Goal: Navigation & Orientation: Find specific page/section

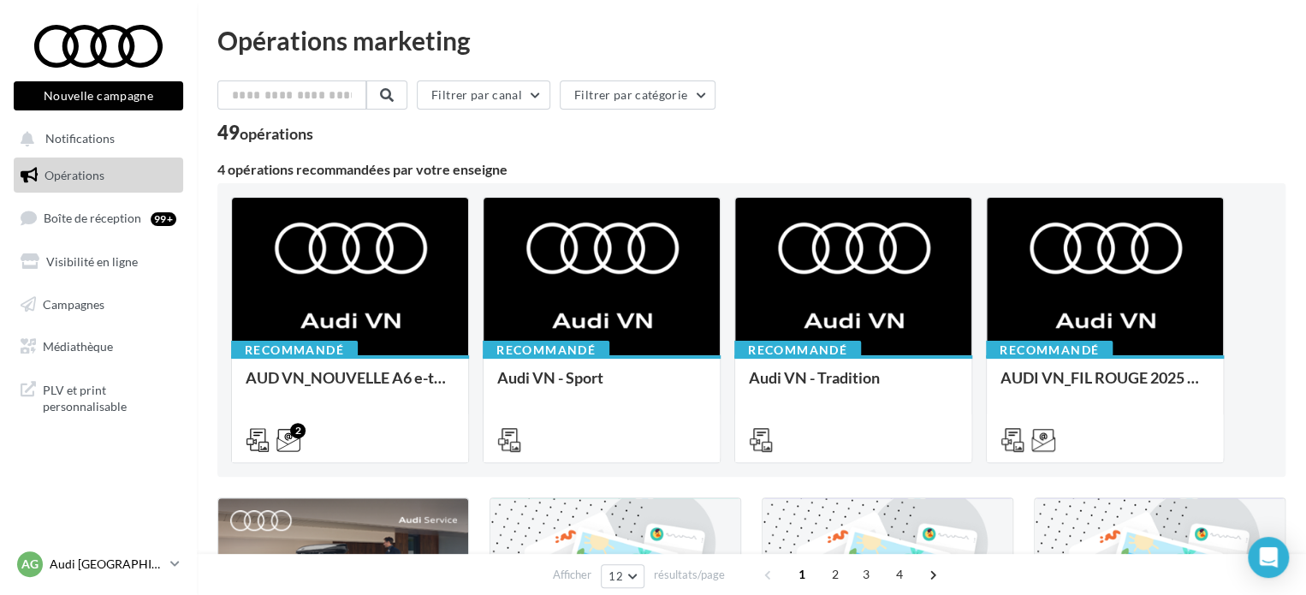
click at [90, 566] on p "Audi [GEOGRAPHIC_DATA]" at bounding box center [107, 563] width 114 height 17
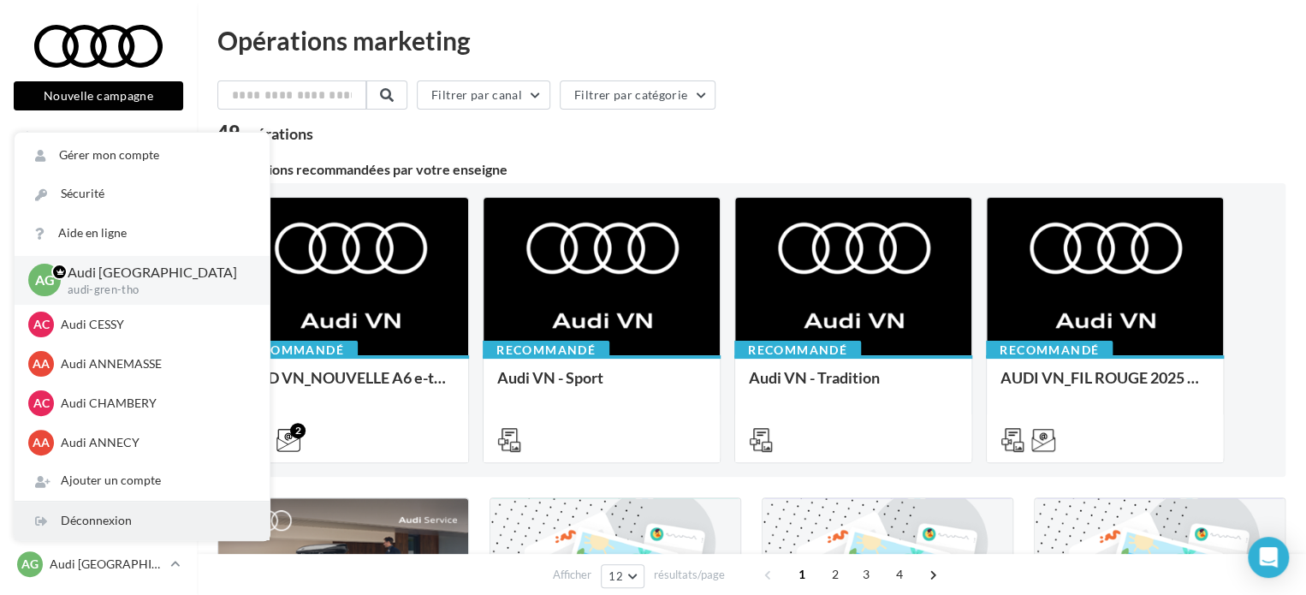
click at [109, 516] on div "Déconnexion" at bounding box center [142, 520] width 255 height 39
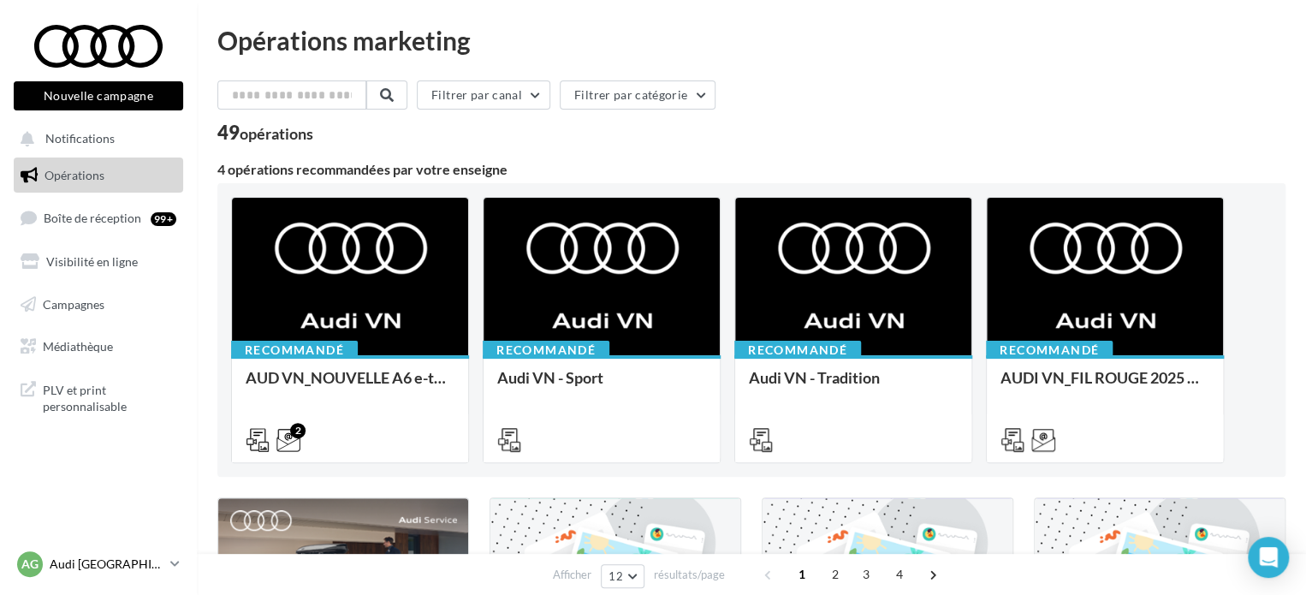
click at [90, 560] on p "Audi [GEOGRAPHIC_DATA]" at bounding box center [107, 563] width 114 height 17
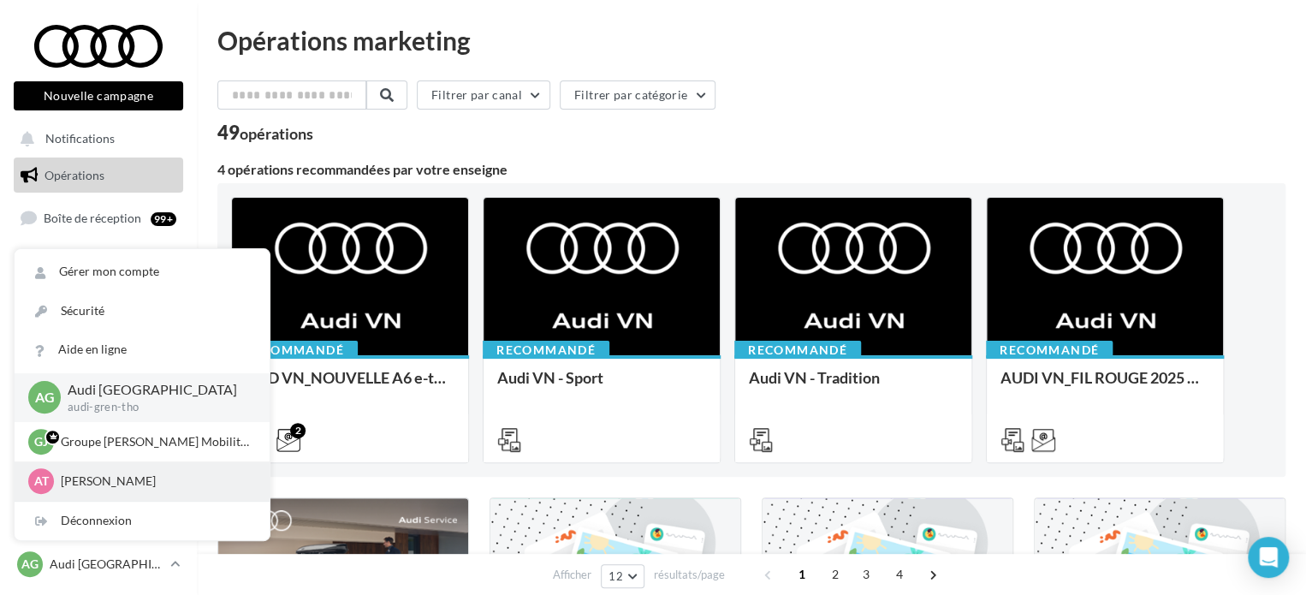
click at [119, 470] on div "AT Alice THUOT off-athuot@jeanlain.com" at bounding box center [142, 481] width 228 height 26
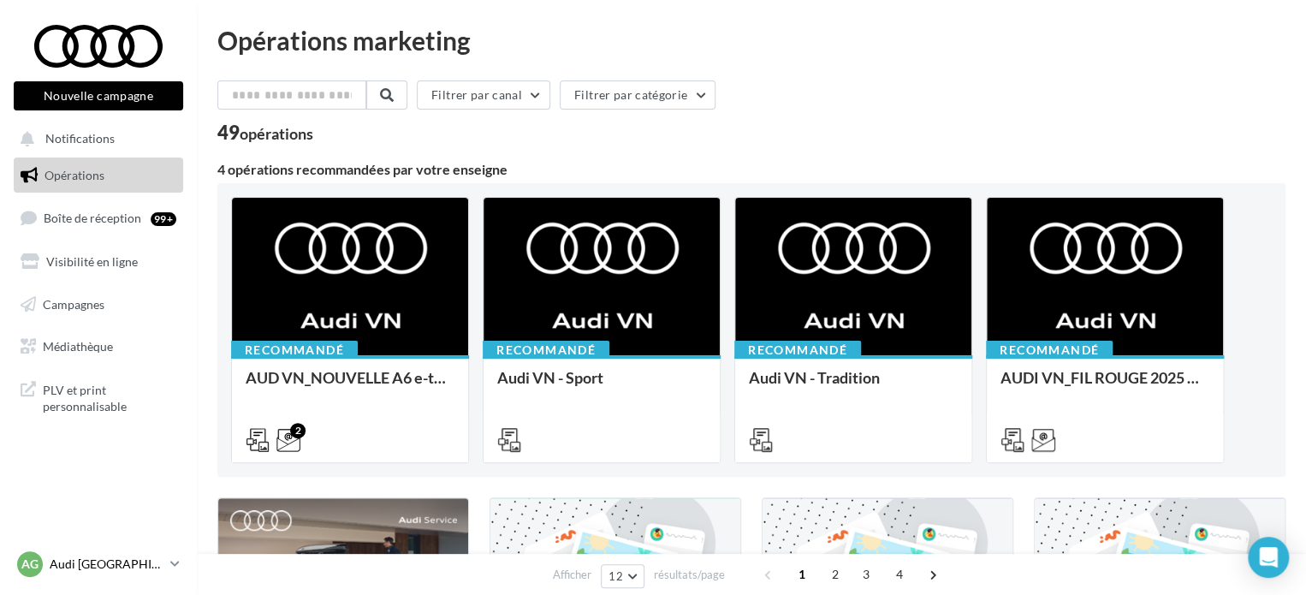
click at [93, 568] on p "Audi [GEOGRAPHIC_DATA]" at bounding box center [107, 563] width 114 height 17
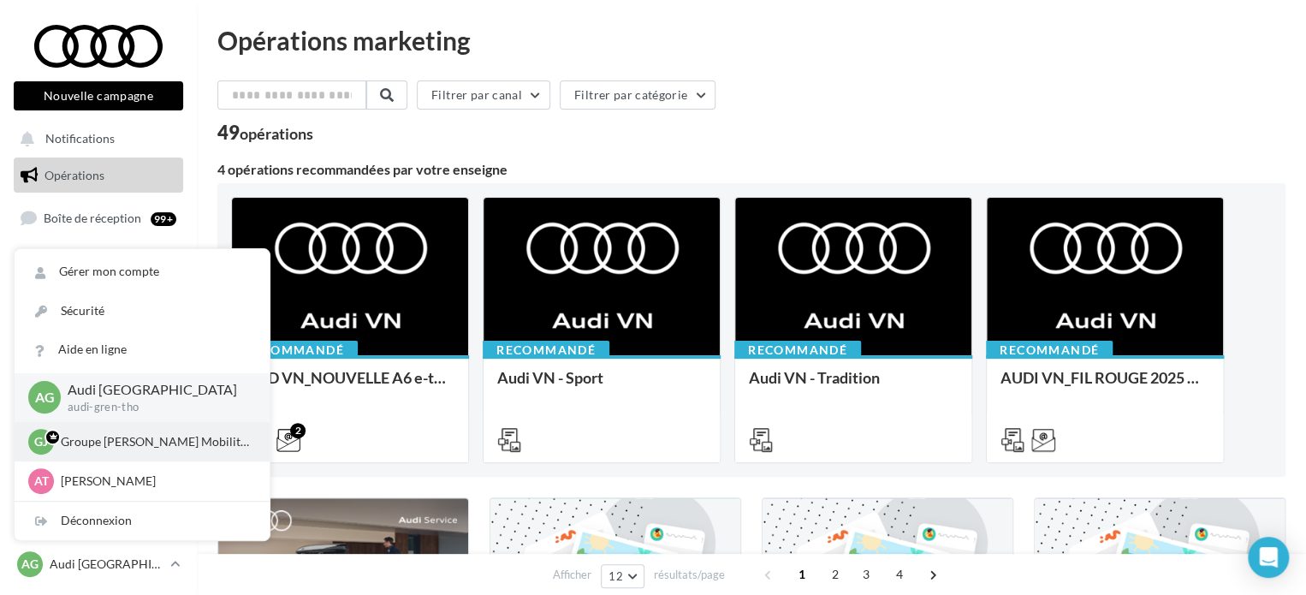
click at [132, 447] on p "Groupe Jean Lain Mobilités" at bounding box center [155, 441] width 188 height 17
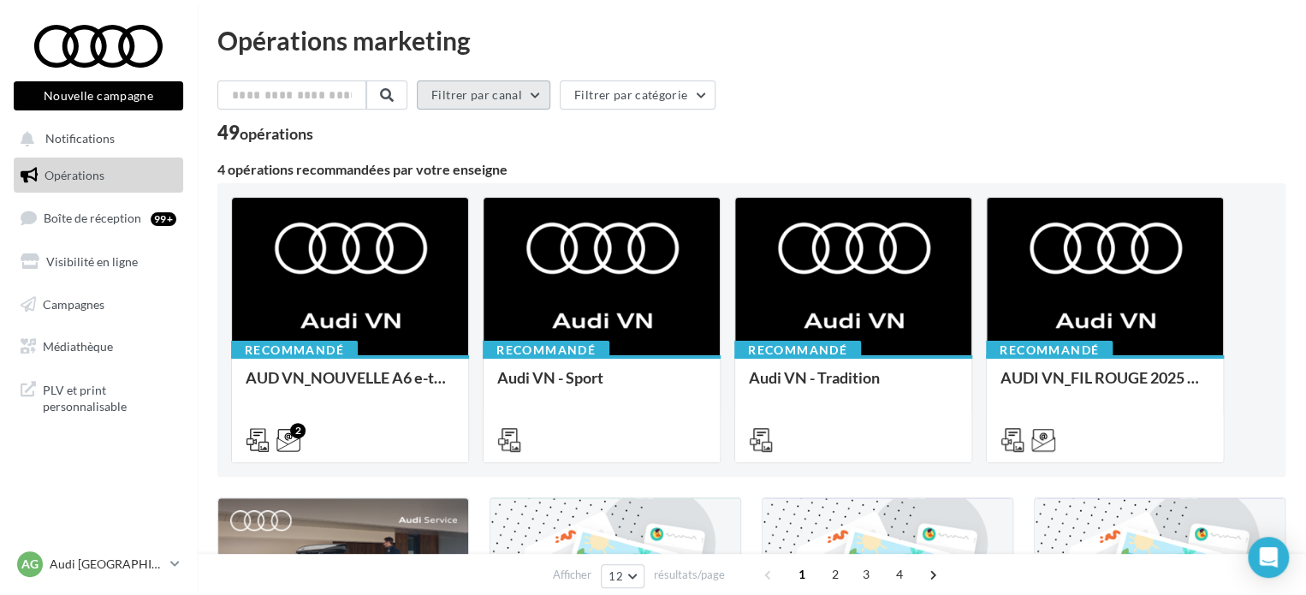
click at [520, 83] on button "Filtrer par canal" at bounding box center [483, 94] width 133 height 29
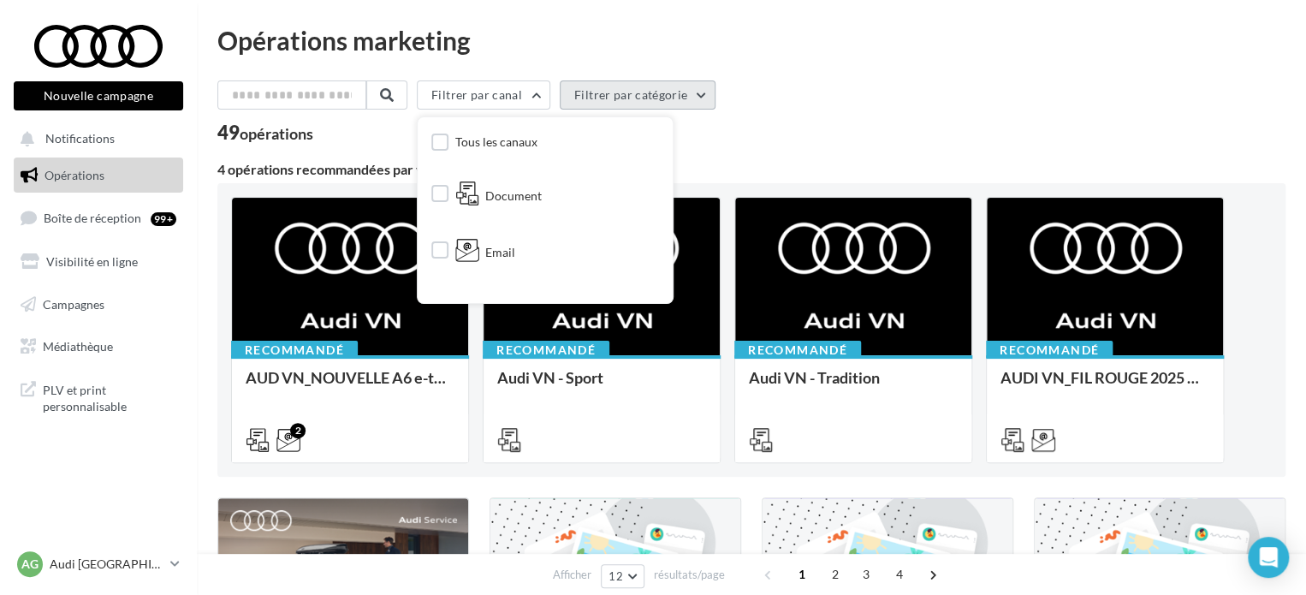
click at [617, 92] on button "Filtrer par catégorie" at bounding box center [638, 94] width 156 height 29
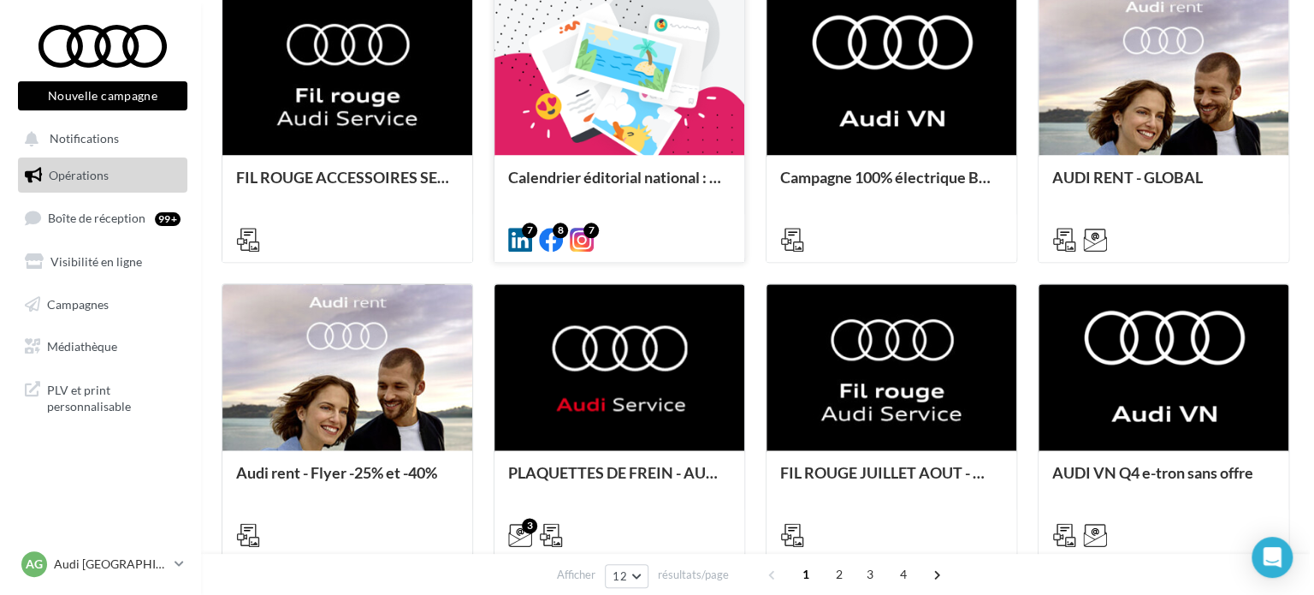
scroll to position [856, 0]
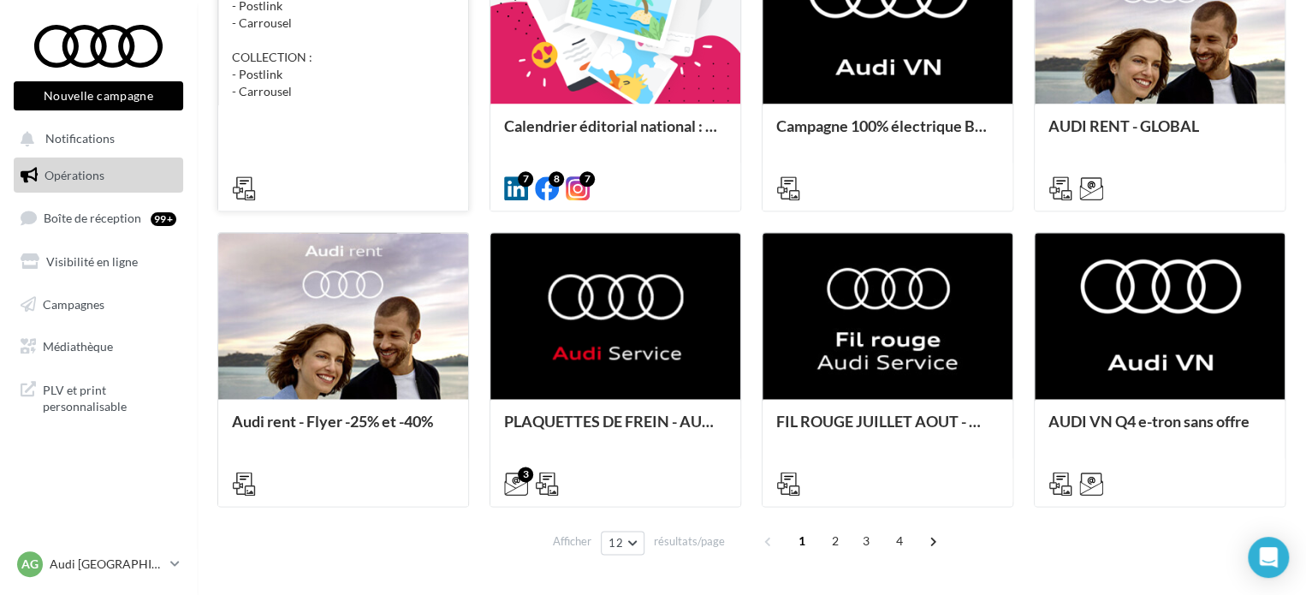
click at [417, 187] on div at bounding box center [343, 186] width 222 height 21
click at [288, 132] on div "FIL ROUGE ACCESSOIRES SEPTEMBRE - AUDI SERVICE ACCESOIRES : - Postlink - Carrou…" at bounding box center [343, 73] width 222 height 246
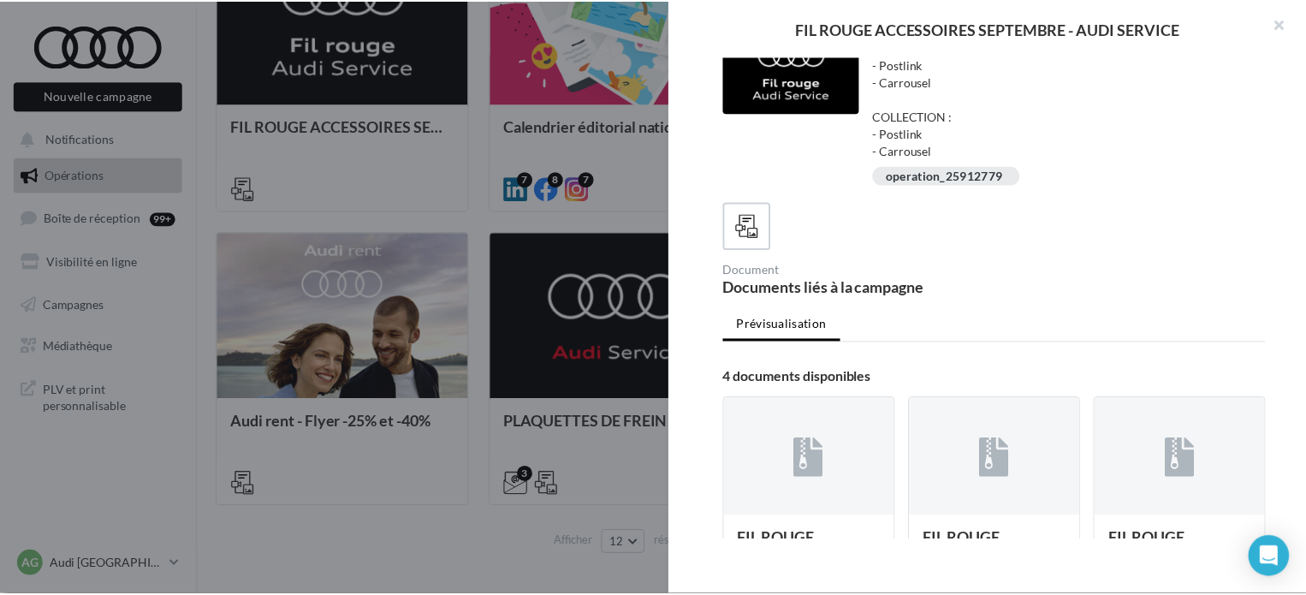
scroll to position [0, 0]
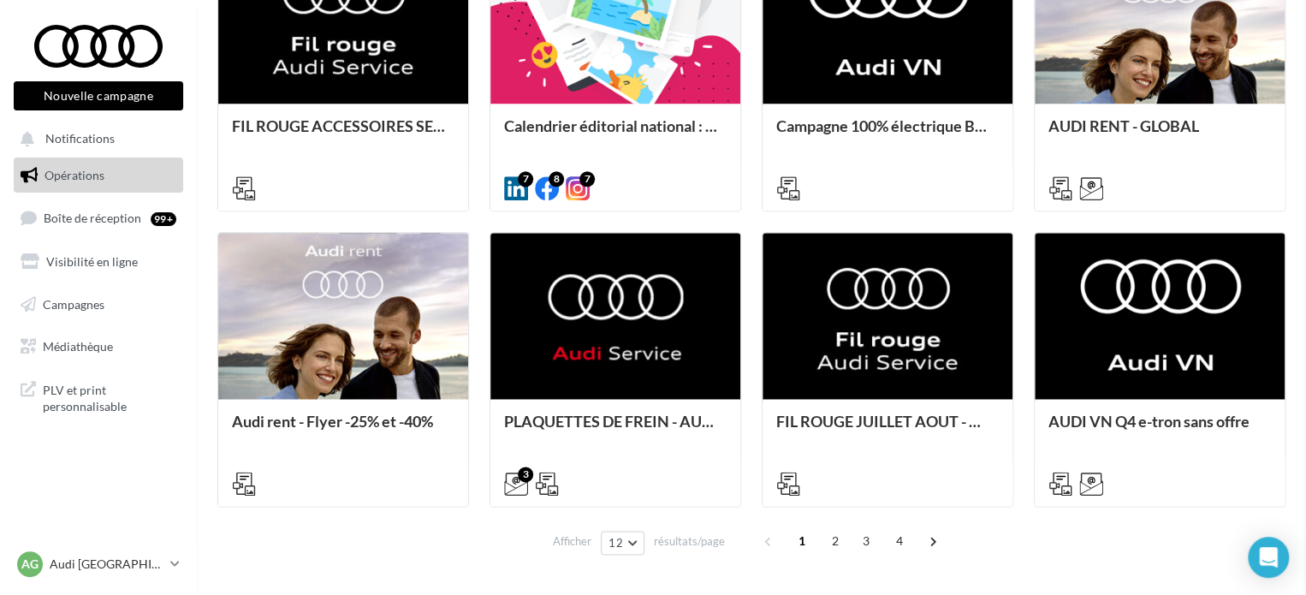
click at [838, 537] on span "2" at bounding box center [834, 540] width 27 height 27
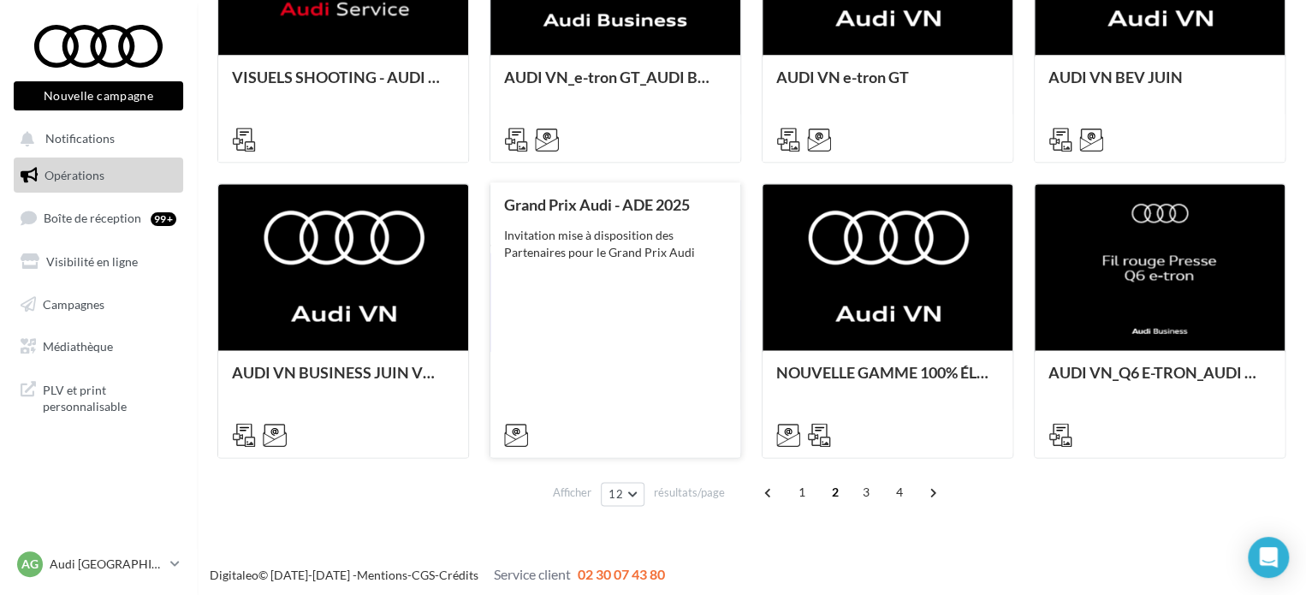
scroll to position [910, 0]
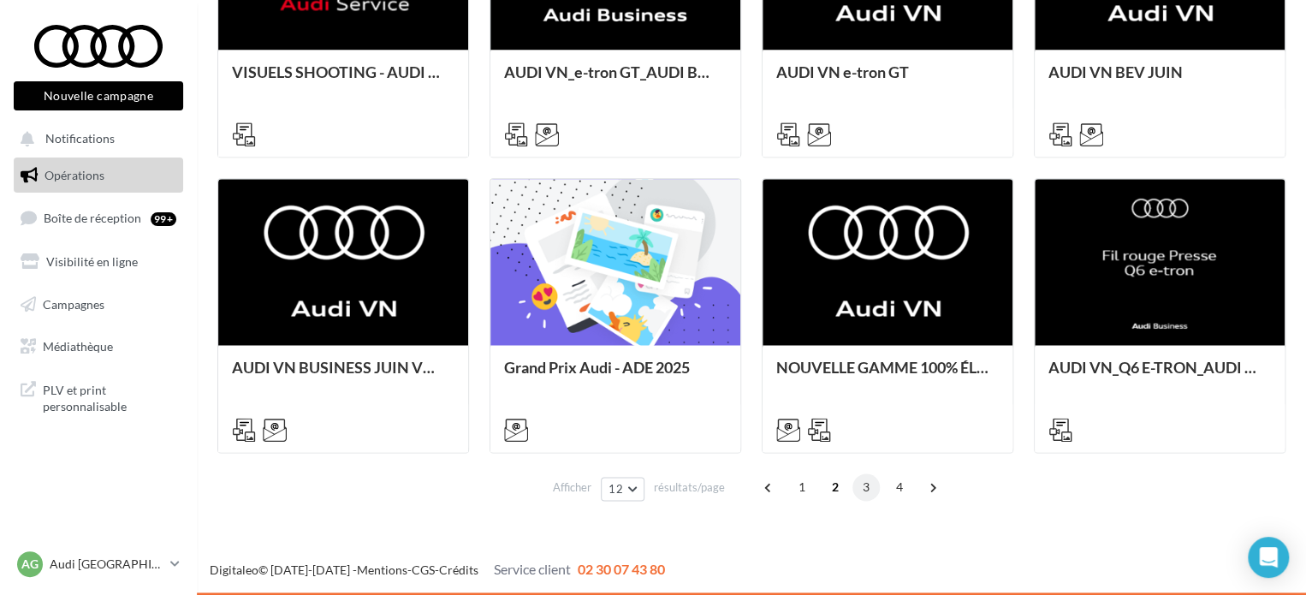
click at [862, 492] on span "3" at bounding box center [865, 486] width 27 height 27
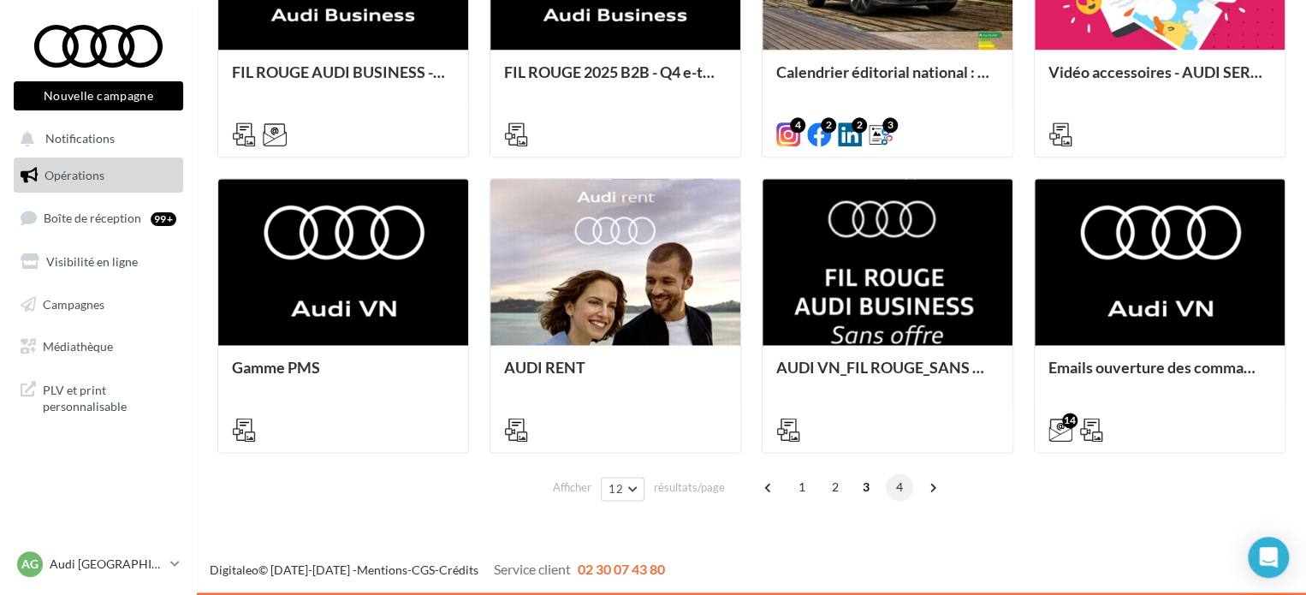
click at [902, 489] on span "4" at bounding box center [899, 486] width 27 height 27
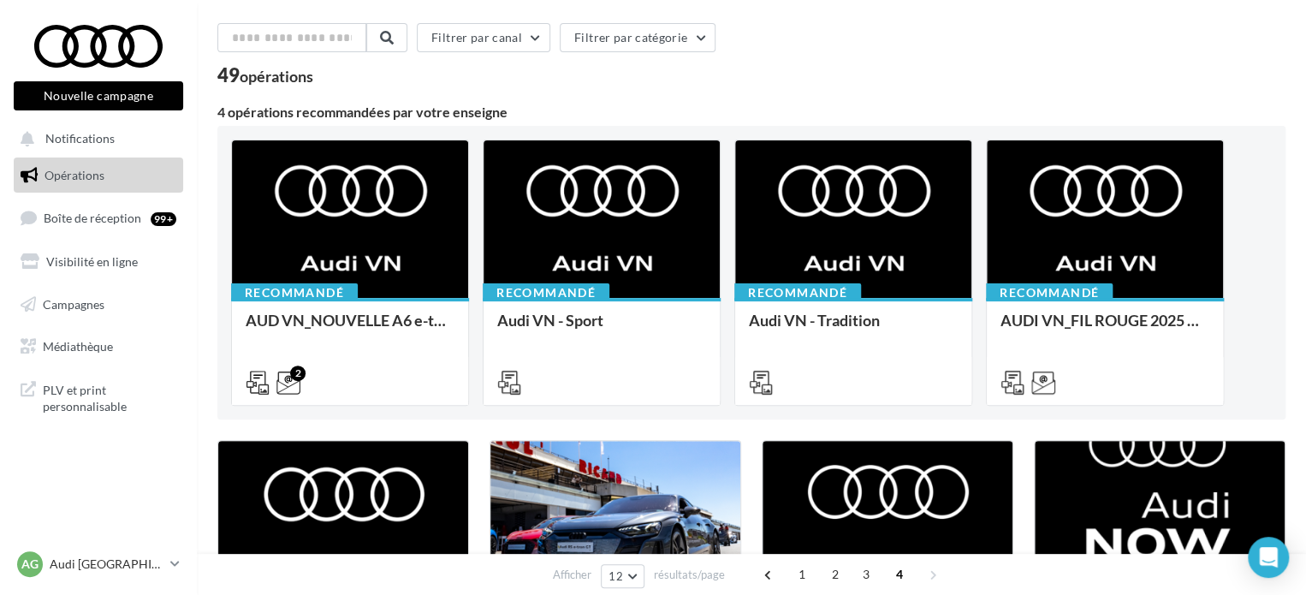
scroll to position [0, 0]
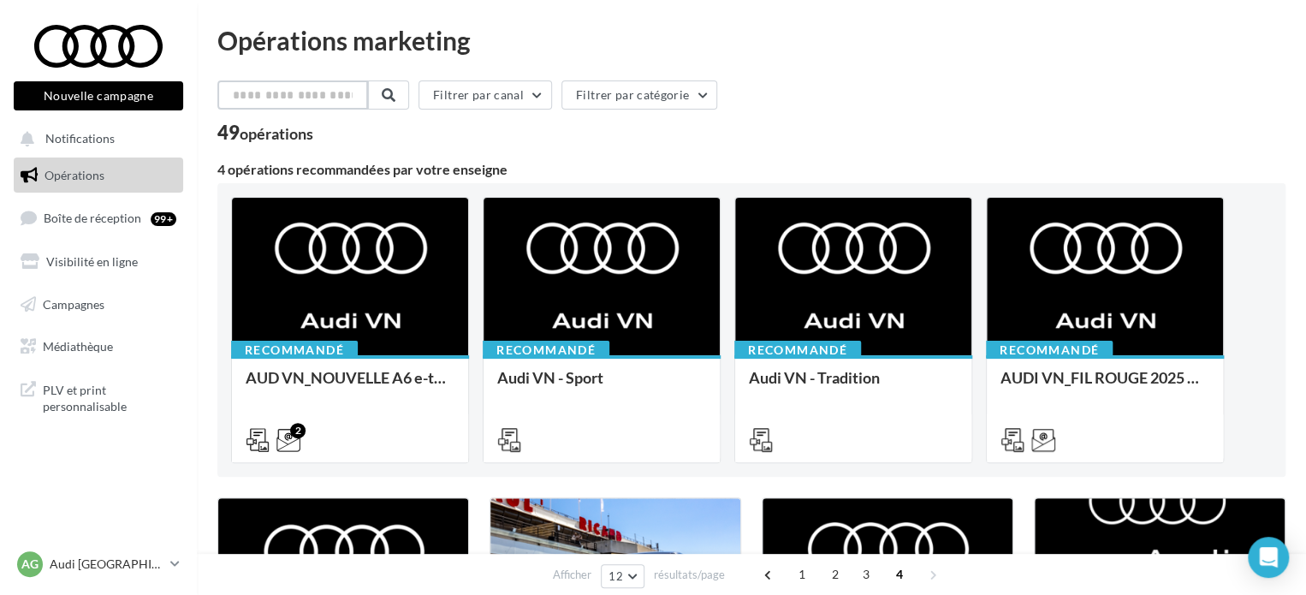
click at [349, 102] on input "text" at bounding box center [292, 94] width 151 height 29
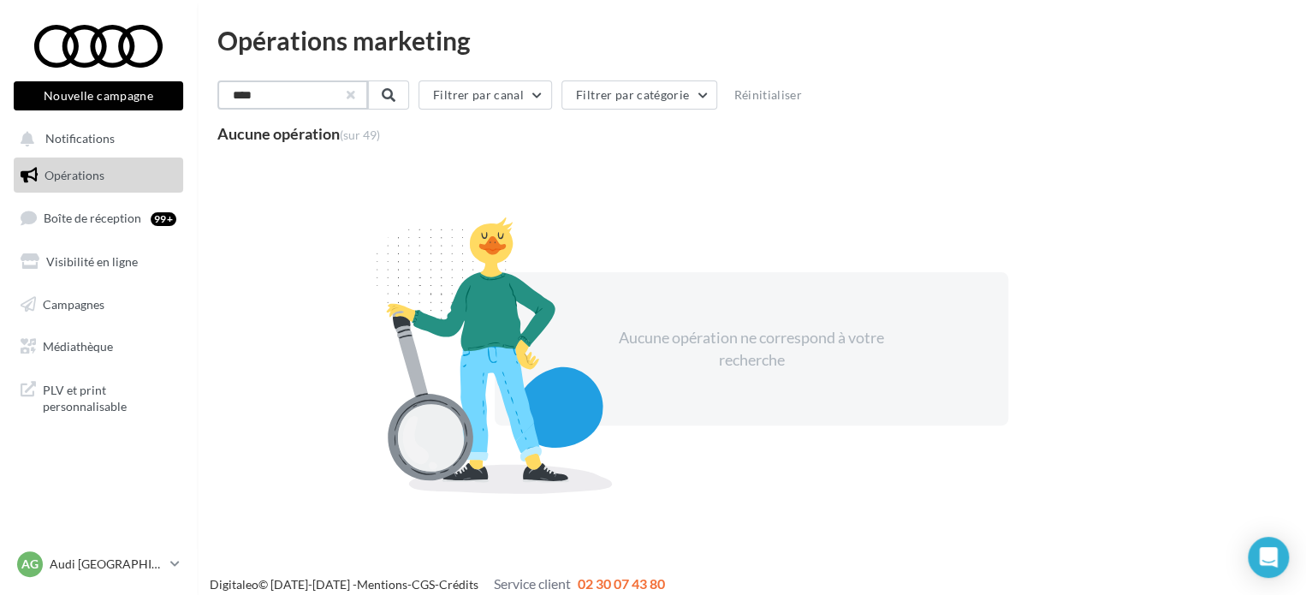
type input "****"
click at [353, 92] on button "button" at bounding box center [349, 95] width 7 height 7
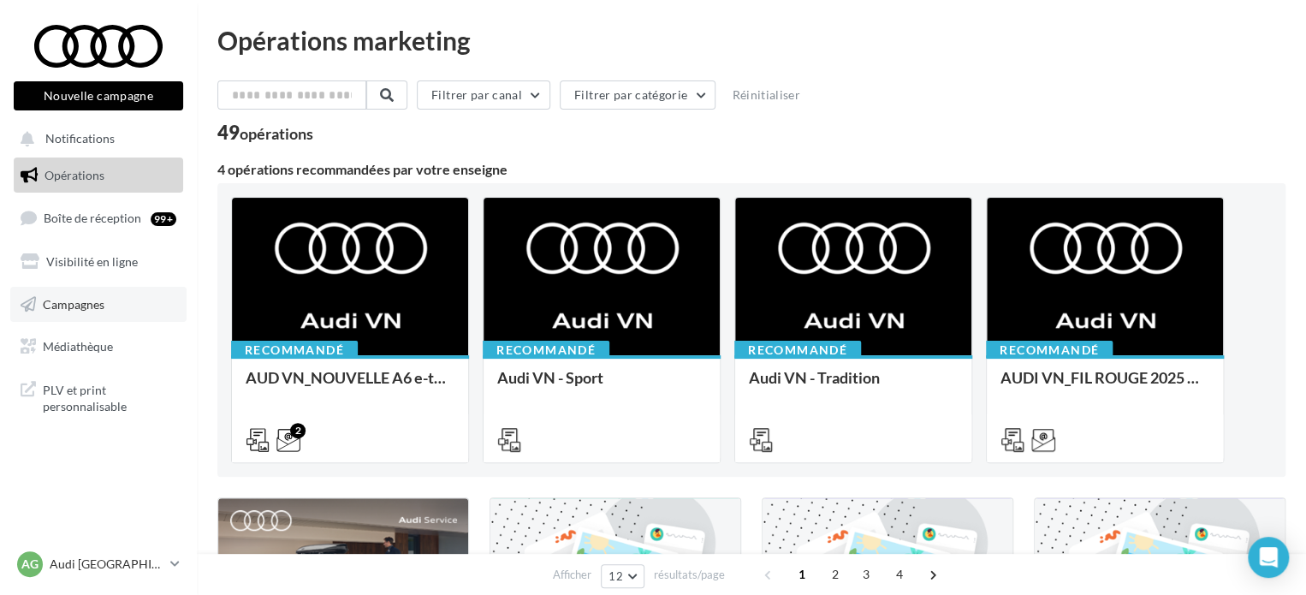
click at [86, 307] on span "Campagnes" at bounding box center [74, 303] width 62 height 15
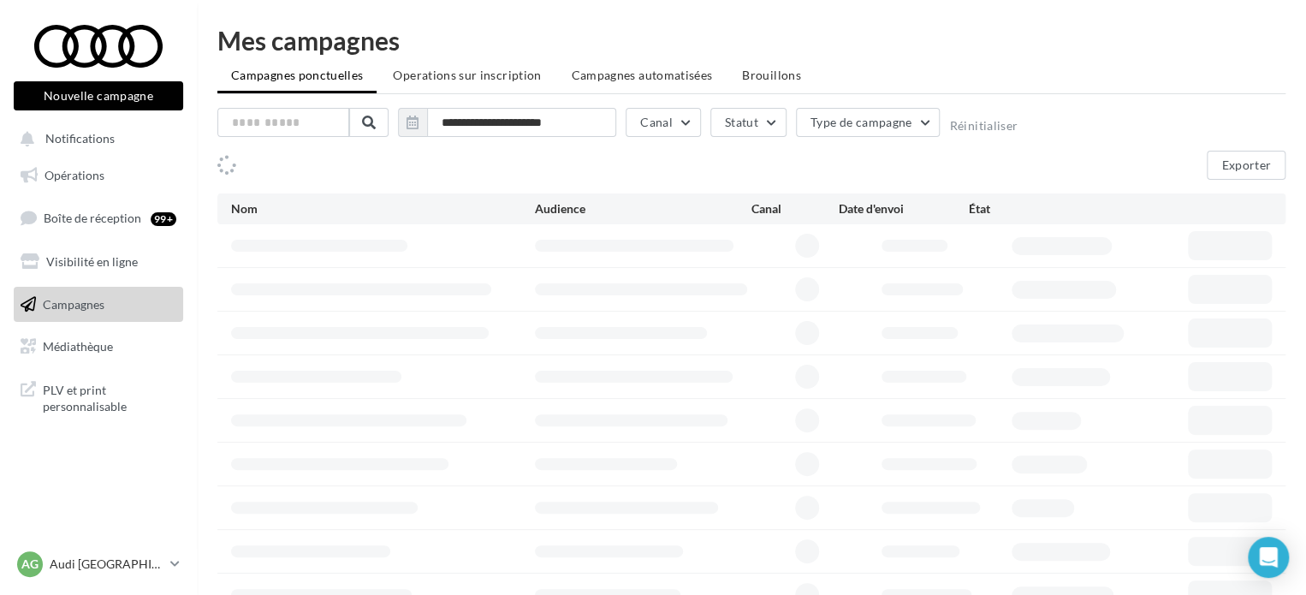
click at [114, 184] on link "Opérations" at bounding box center [98, 175] width 176 height 36
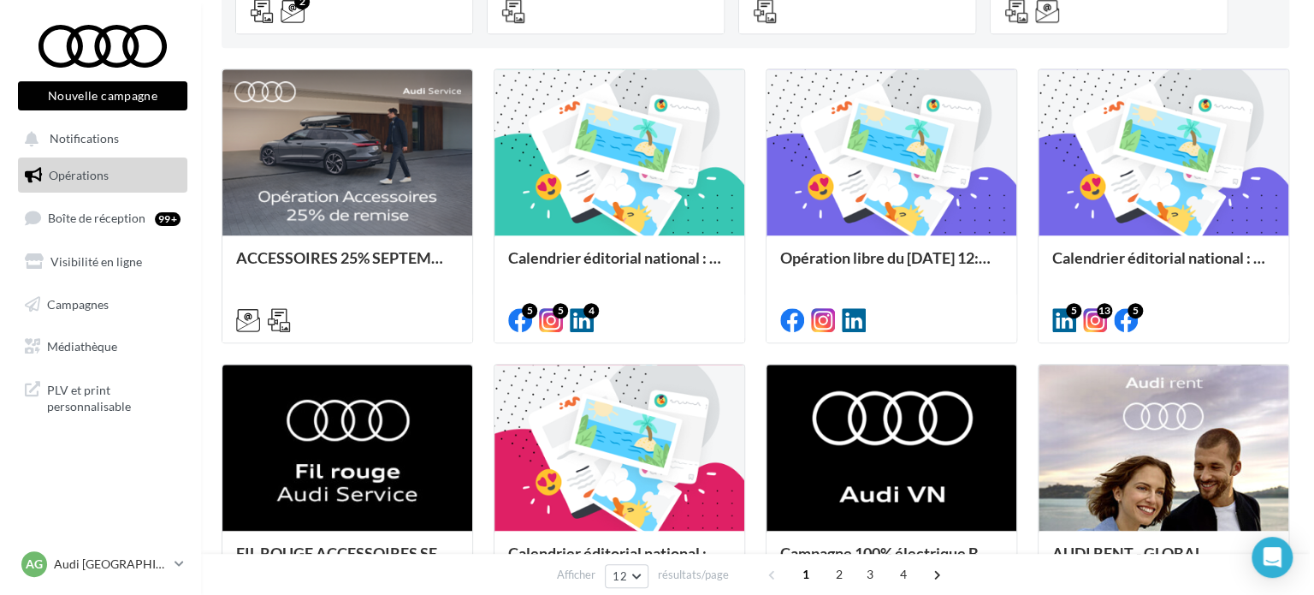
scroll to position [428, 0]
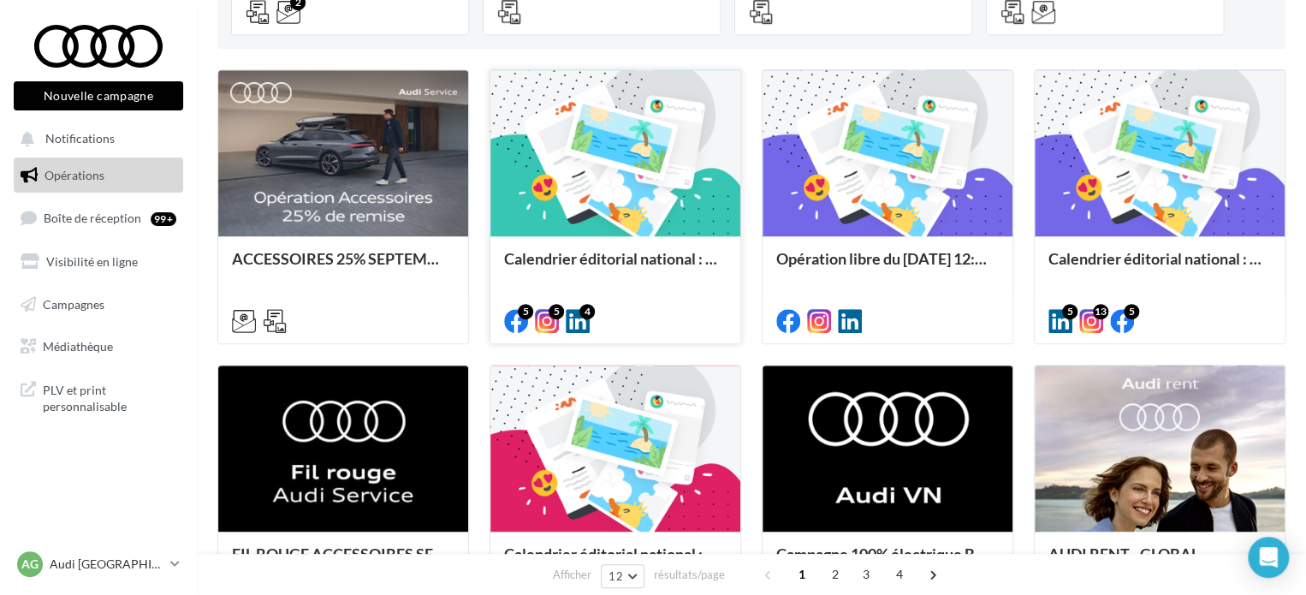
click at [675, 218] on div at bounding box center [615, 154] width 250 height 168
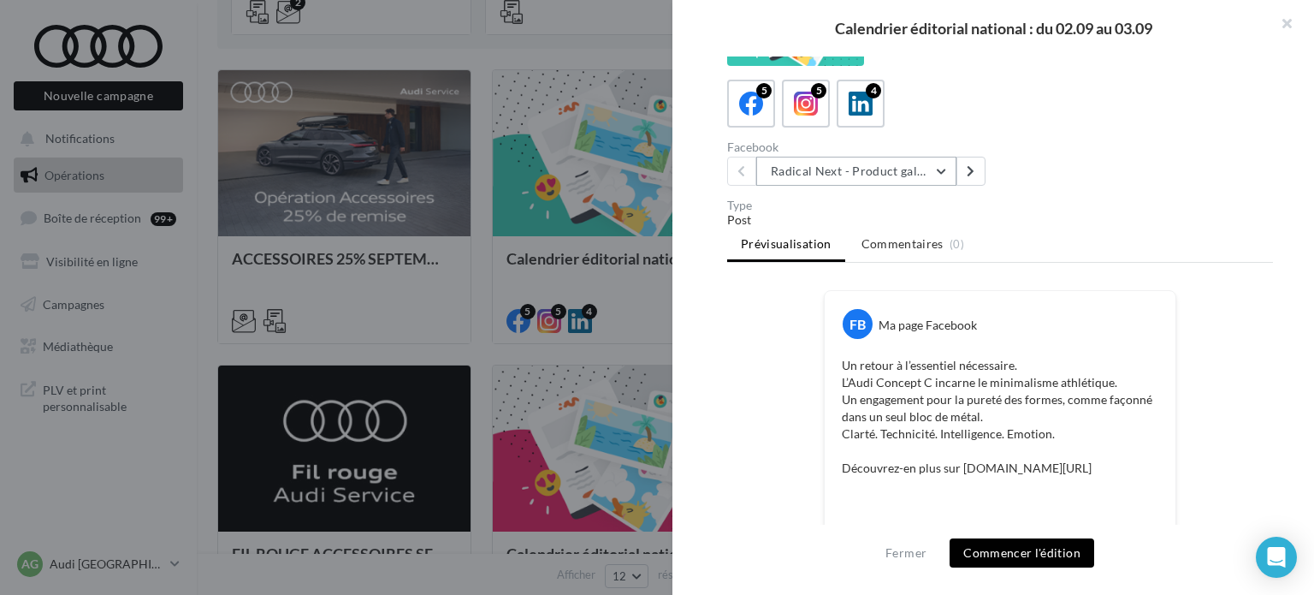
scroll to position [0, 0]
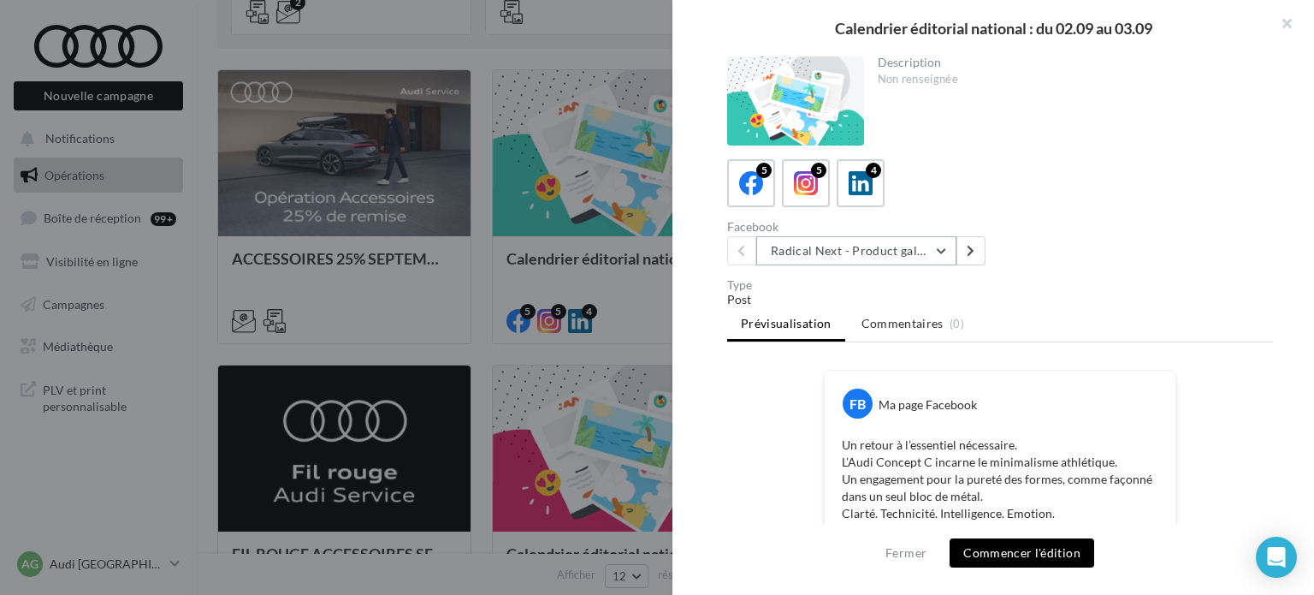
click at [938, 250] on button "Radical Next - Product gallery" at bounding box center [856, 250] width 200 height 29
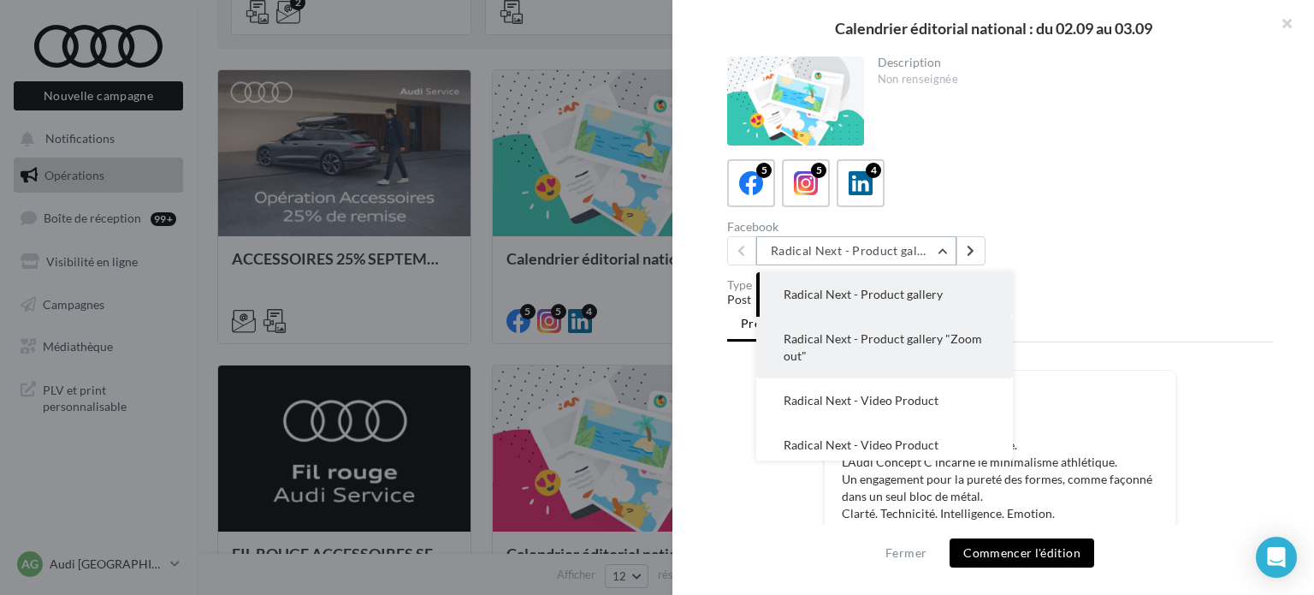
scroll to position [68, 0]
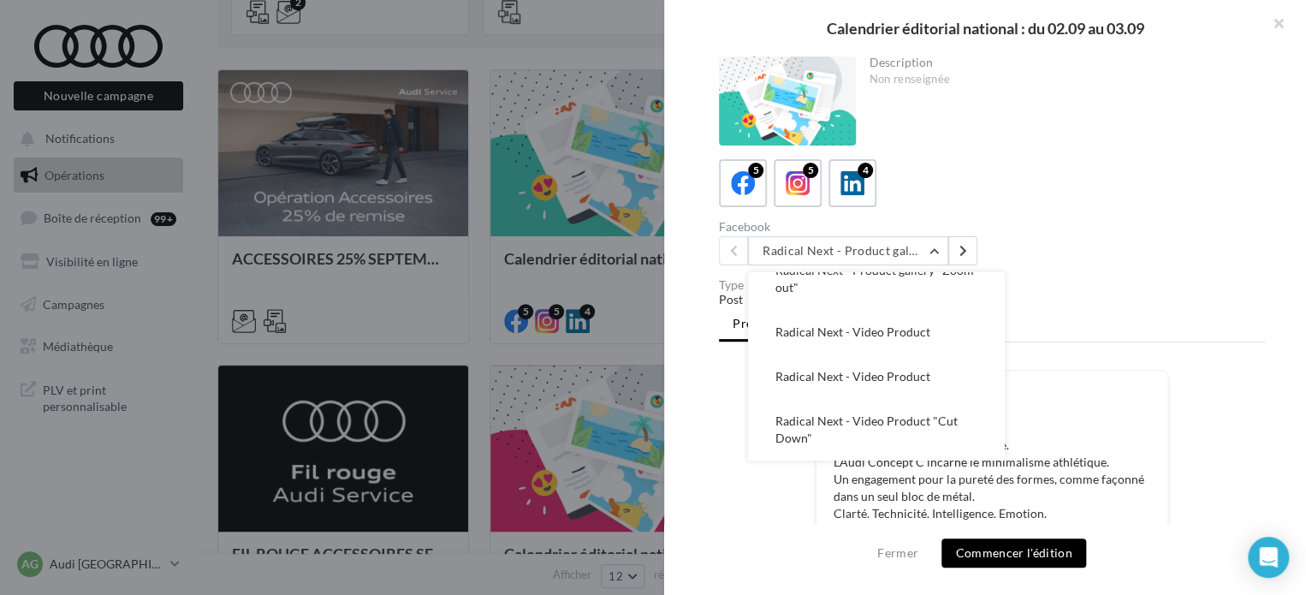
click at [502, 280] on div at bounding box center [653, 297] width 1306 height 595
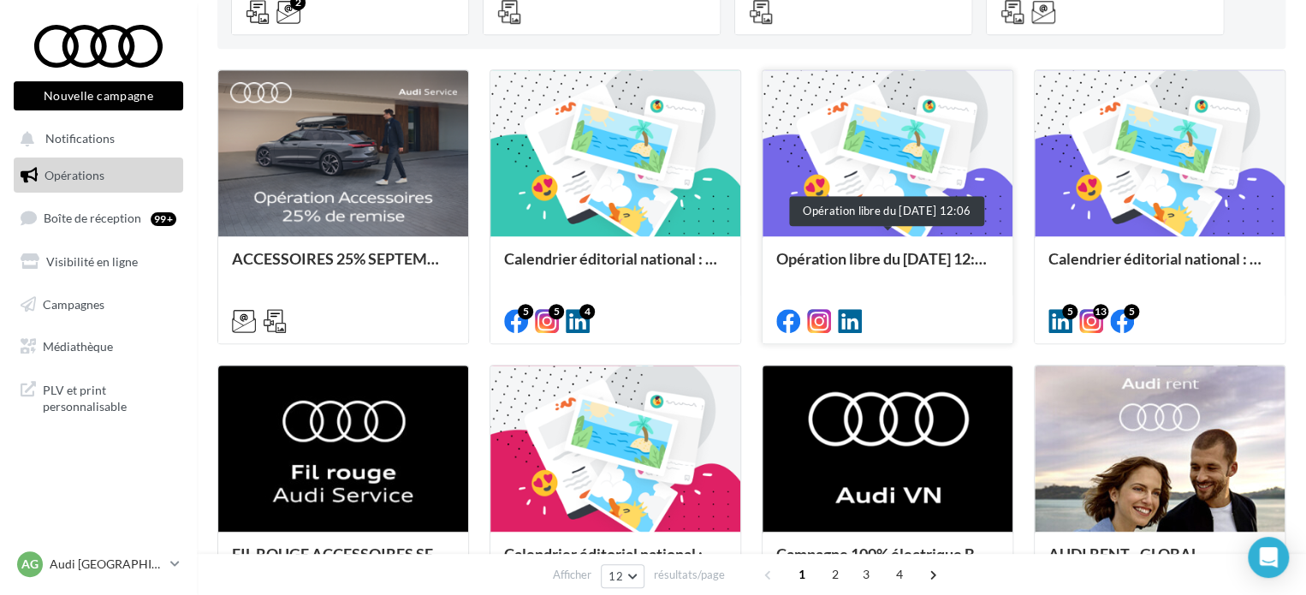
click at [893, 280] on div "Opération libre du [DATE] 12:06" at bounding box center [887, 267] width 222 height 34
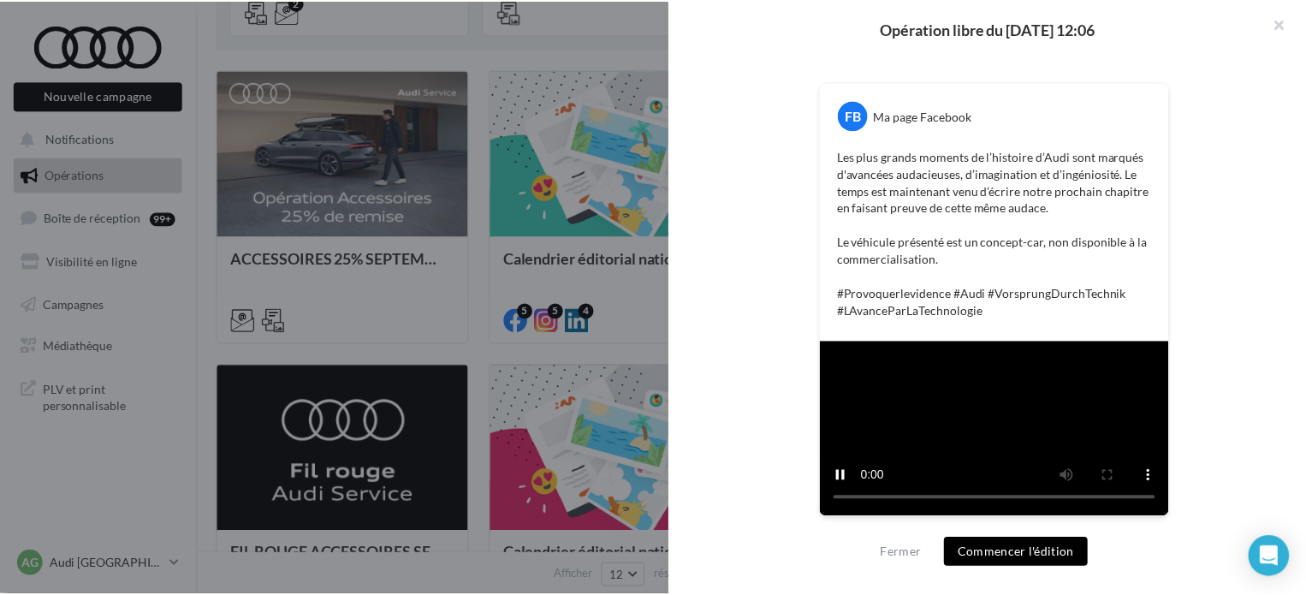
scroll to position [559, 0]
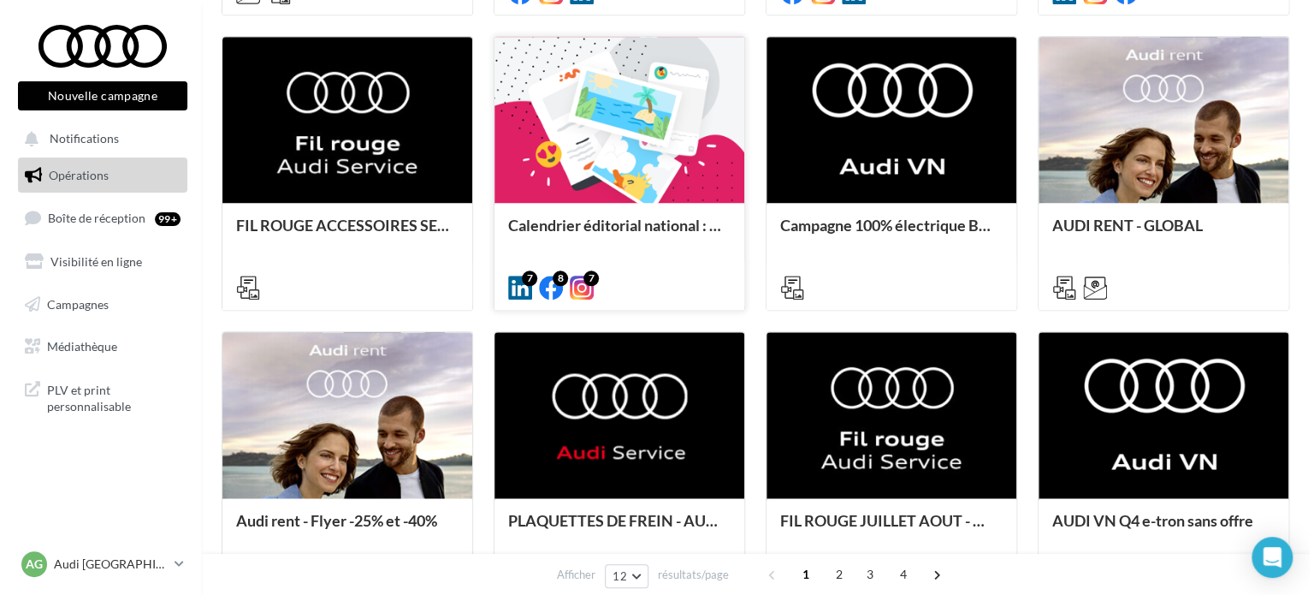
scroll to position [770, 0]
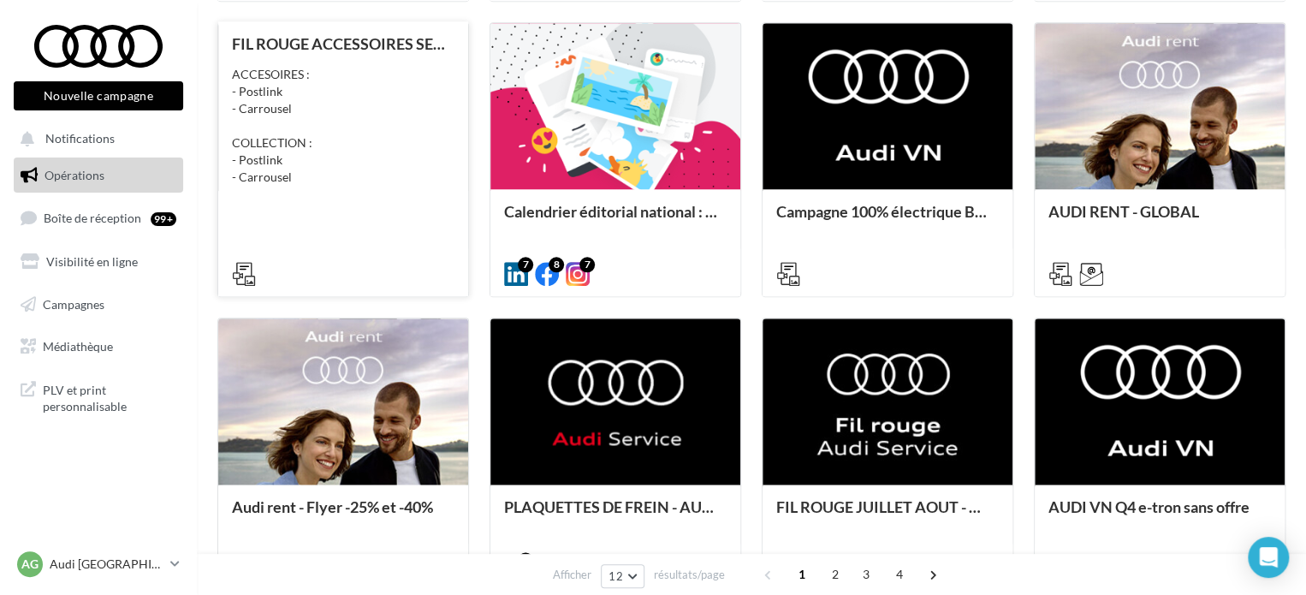
click at [399, 222] on div "FIL ROUGE ACCESSOIRES SEPTEMBRE - AUDI SERVICE ACCESOIRES : - Postlink - Carrou…" at bounding box center [343, 158] width 222 height 246
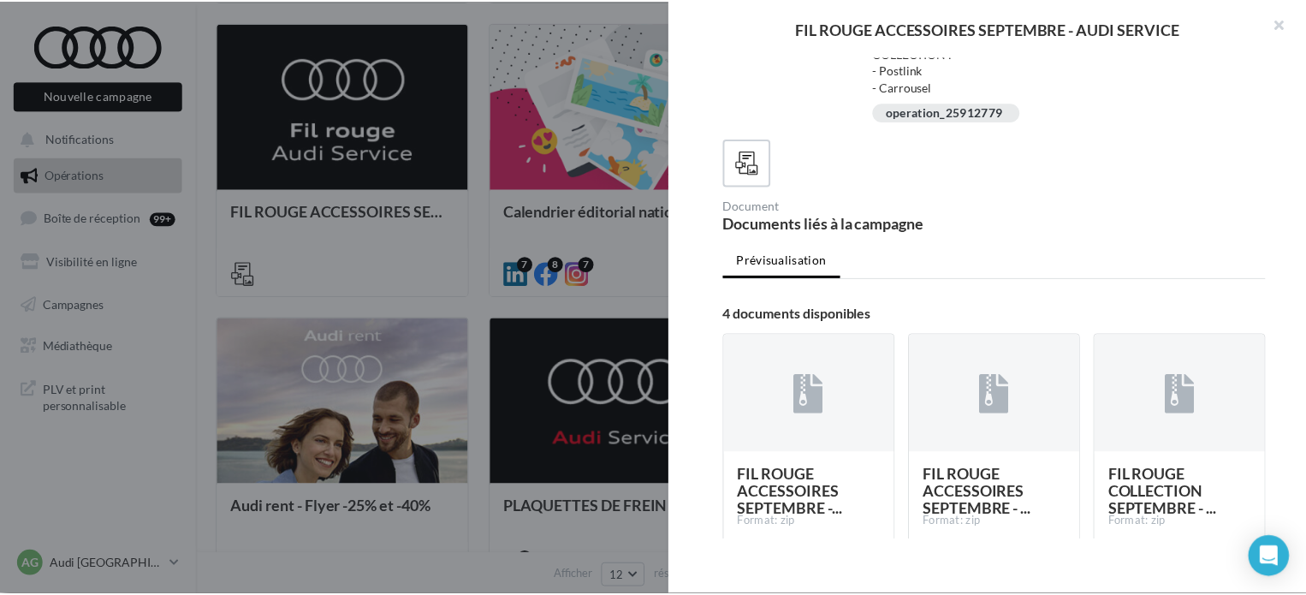
scroll to position [0, 0]
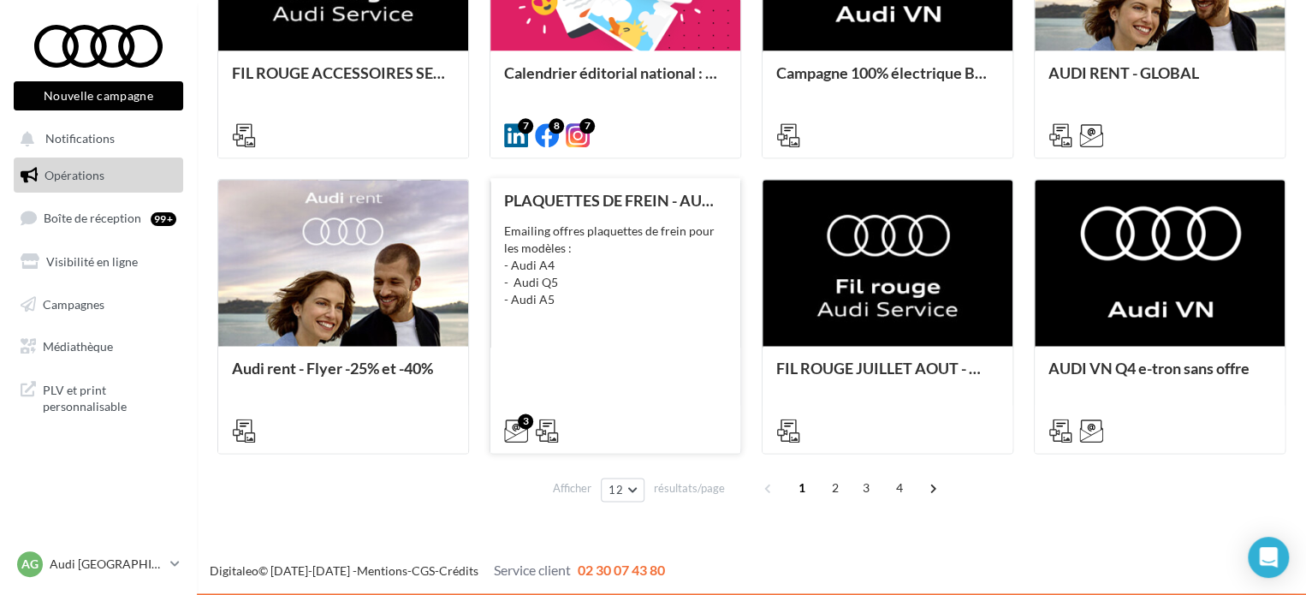
scroll to position [910, 0]
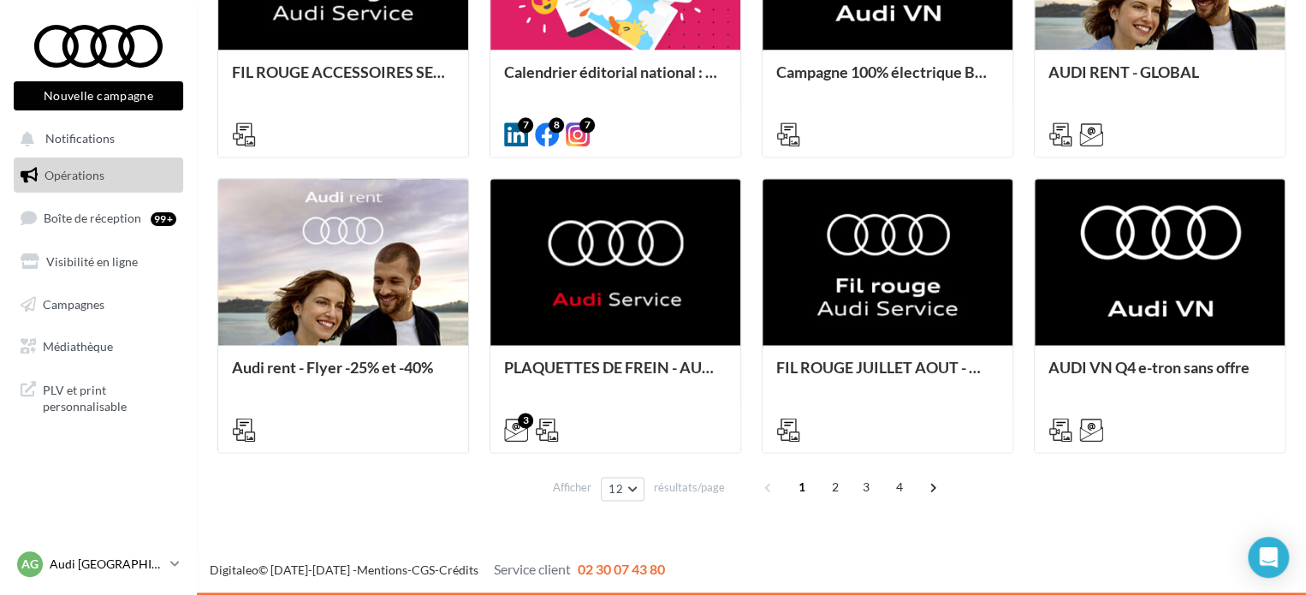
click at [89, 556] on div "AG Audi GRENOBLE audi-gren-tho" at bounding box center [90, 564] width 146 height 26
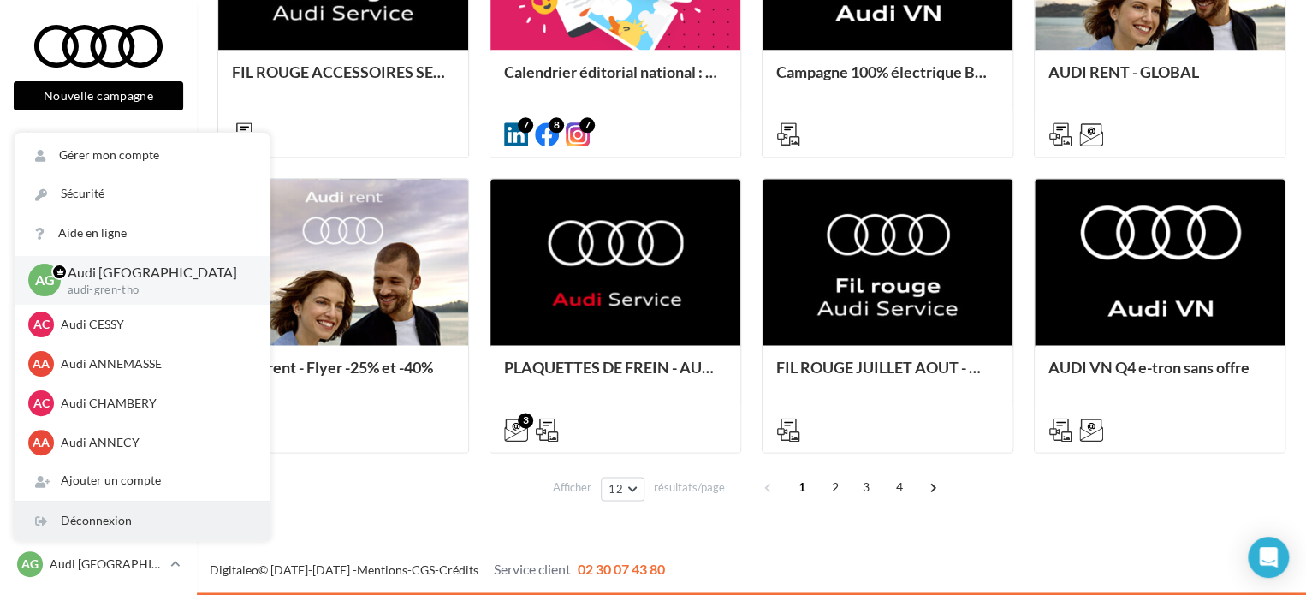
click at [134, 530] on div "Déconnexion" at bounding box center [142, 520] width 255 height 39
